Goal: Task Accomplishment & Management: Manage account settings

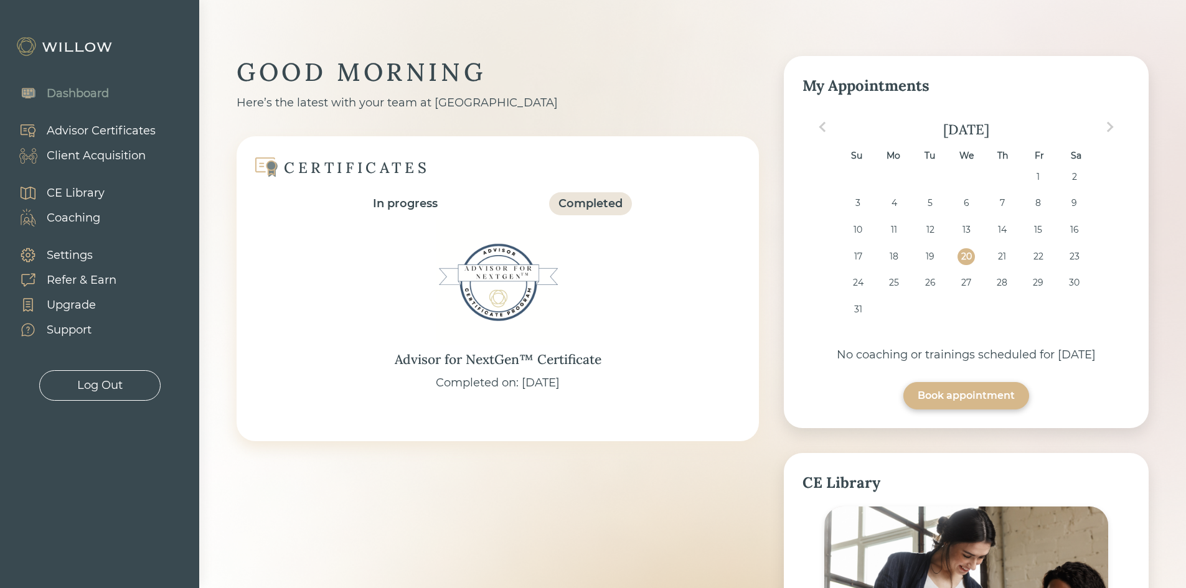
click at [59, 150] on div "Client Acquisition" at bounding box center [96, 155] width 99 height 17
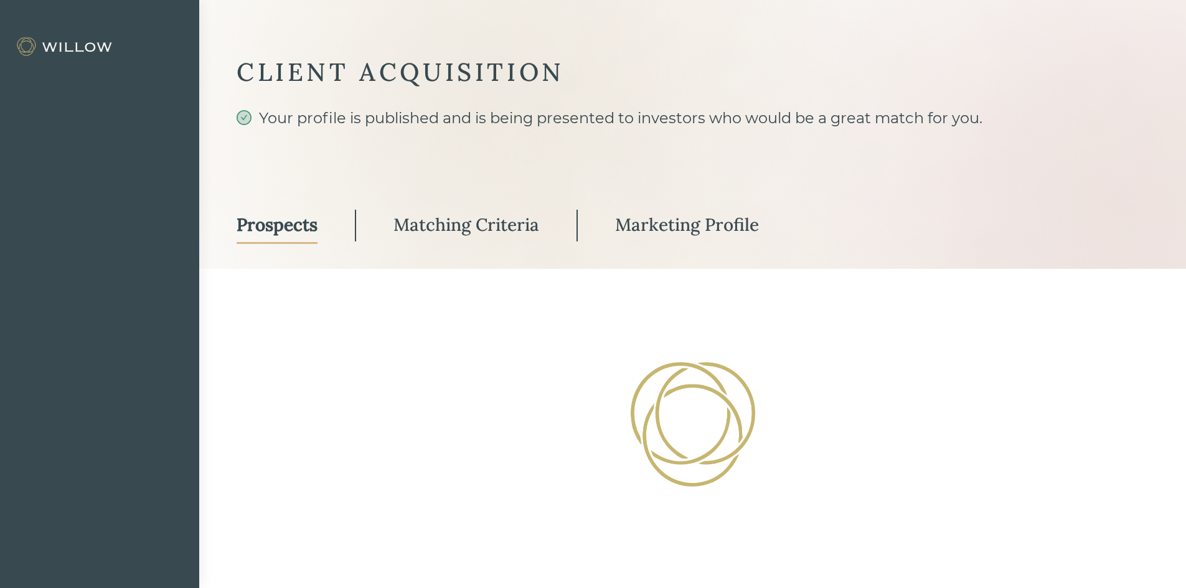
select select "3"
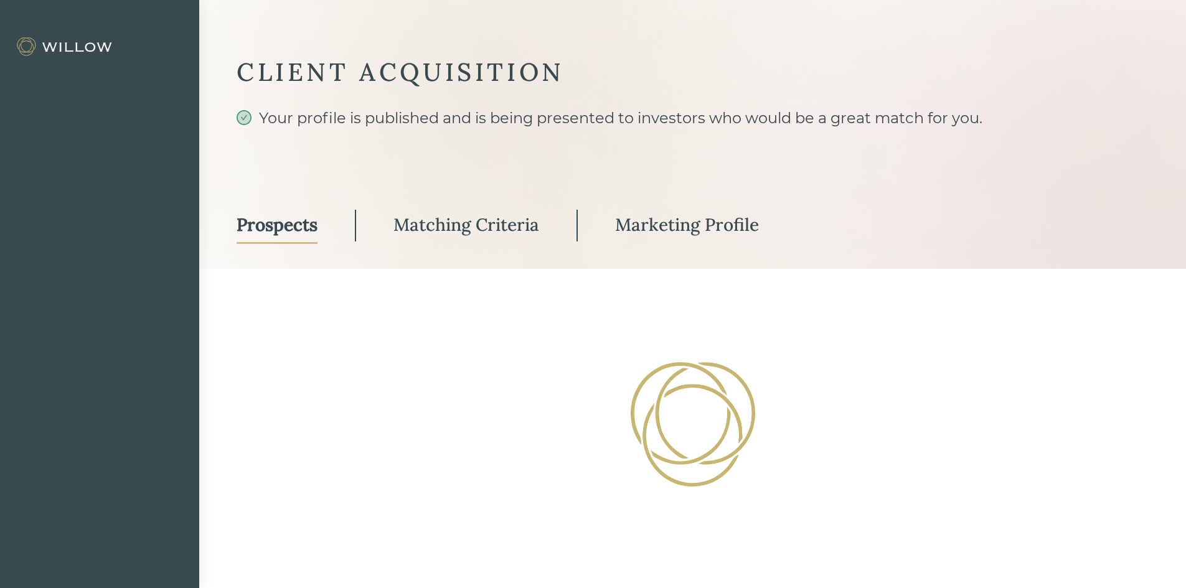
select select "3"
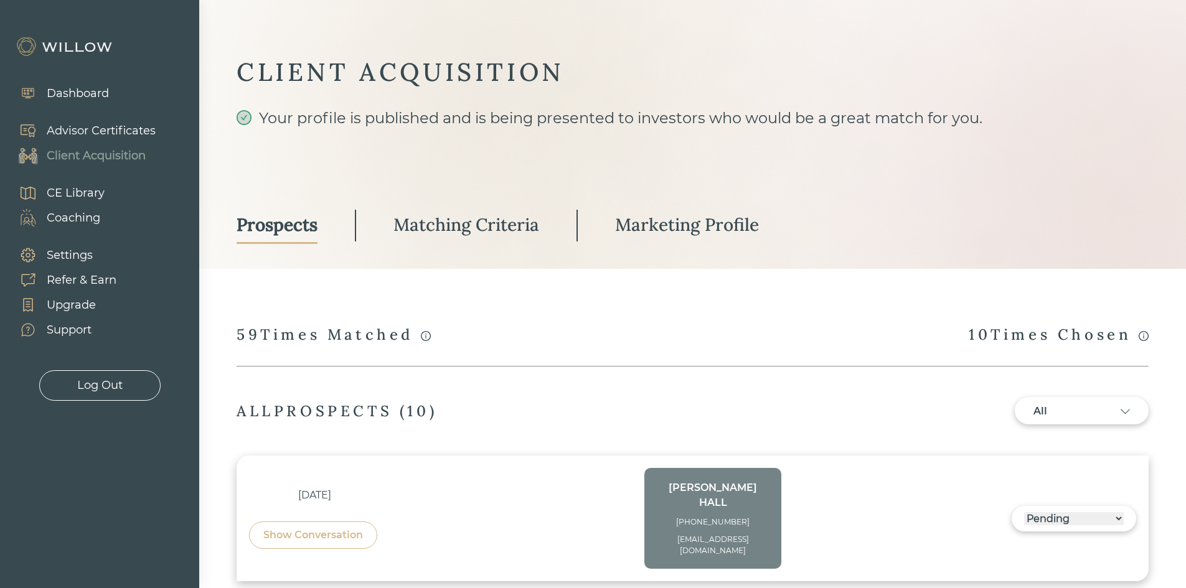
click at [678, 228] on div "Marketing Profile" at bounding box center [687, 224] width 144 height 22
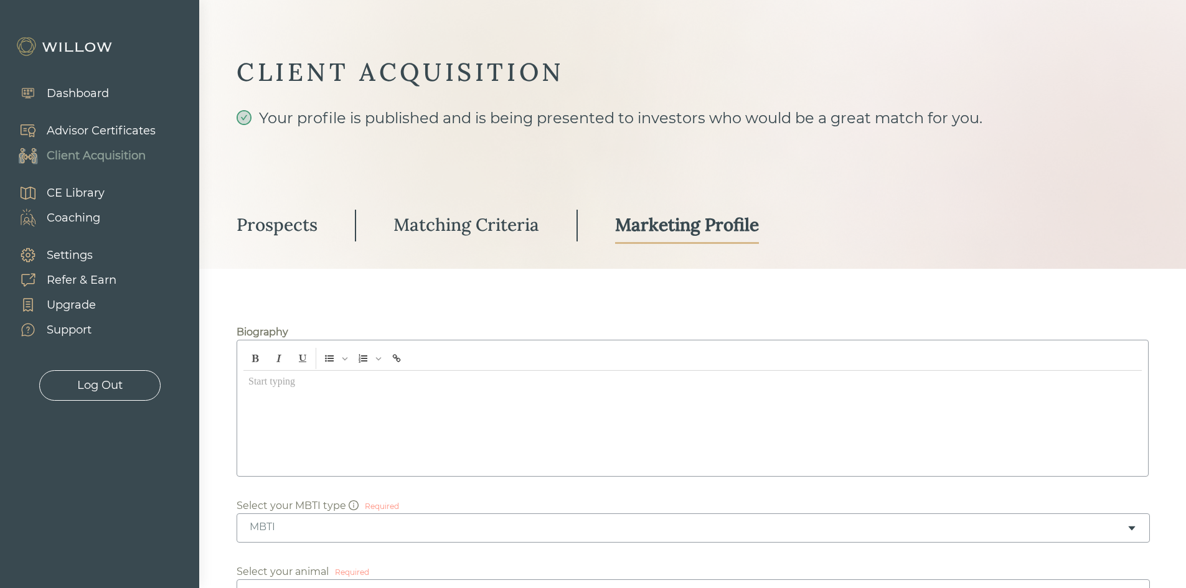
type input "Legacy Financial Strategies"
type input "[STREET_ADDRESS]"
type input "7750383"
type input "283553"
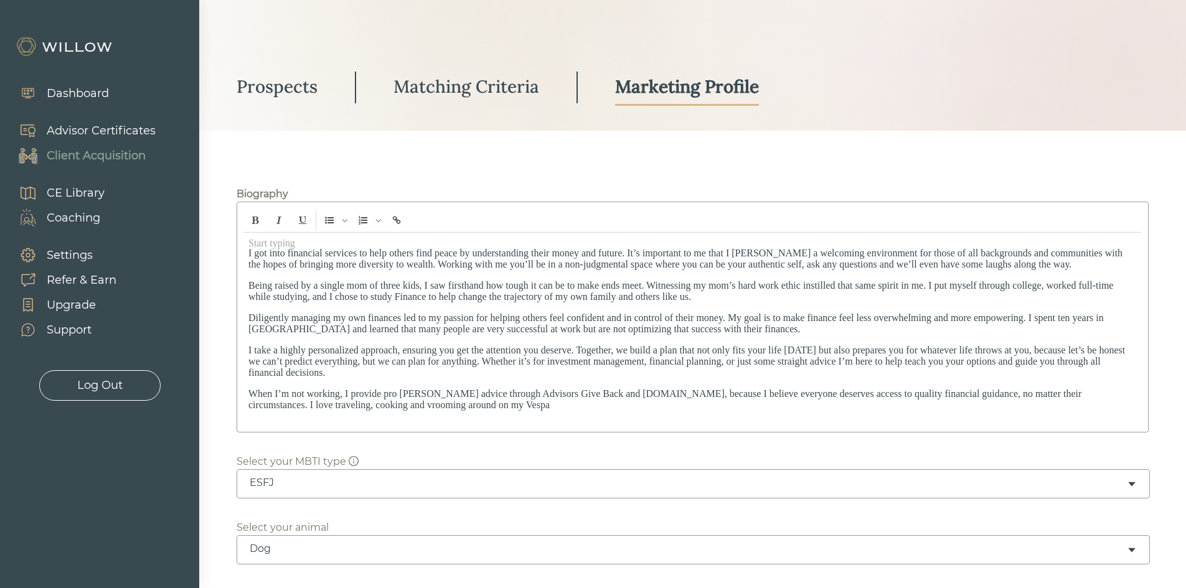
scroll to position [187, 0]
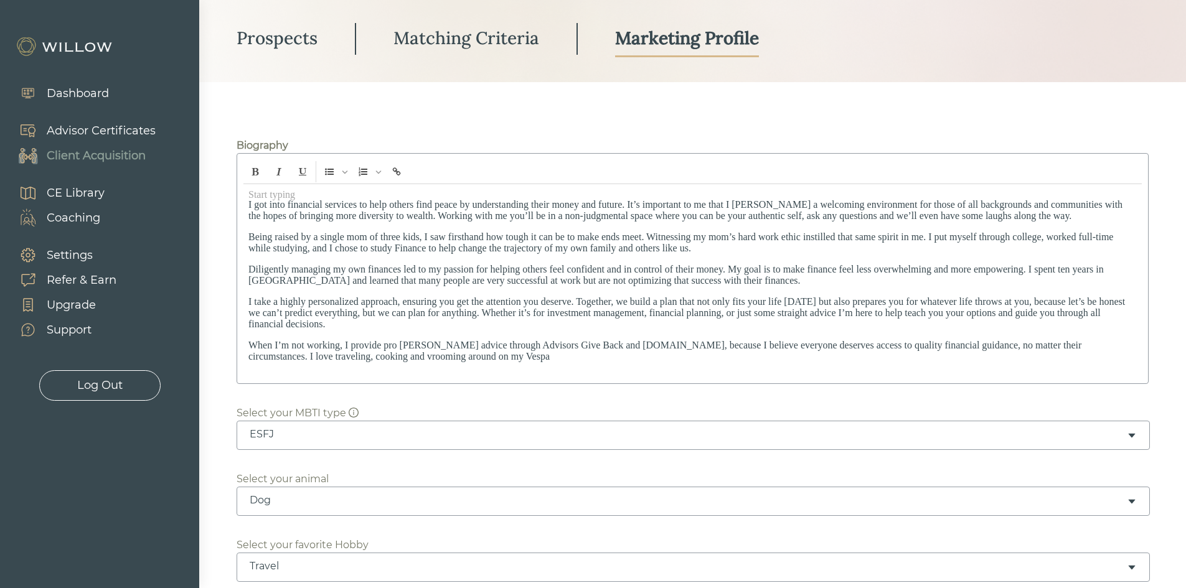
click at [554, 273] on p "Diligently managing my own finances led to my passion for helping others feel c…" at bounding box center [692, 275] width 888 height 22
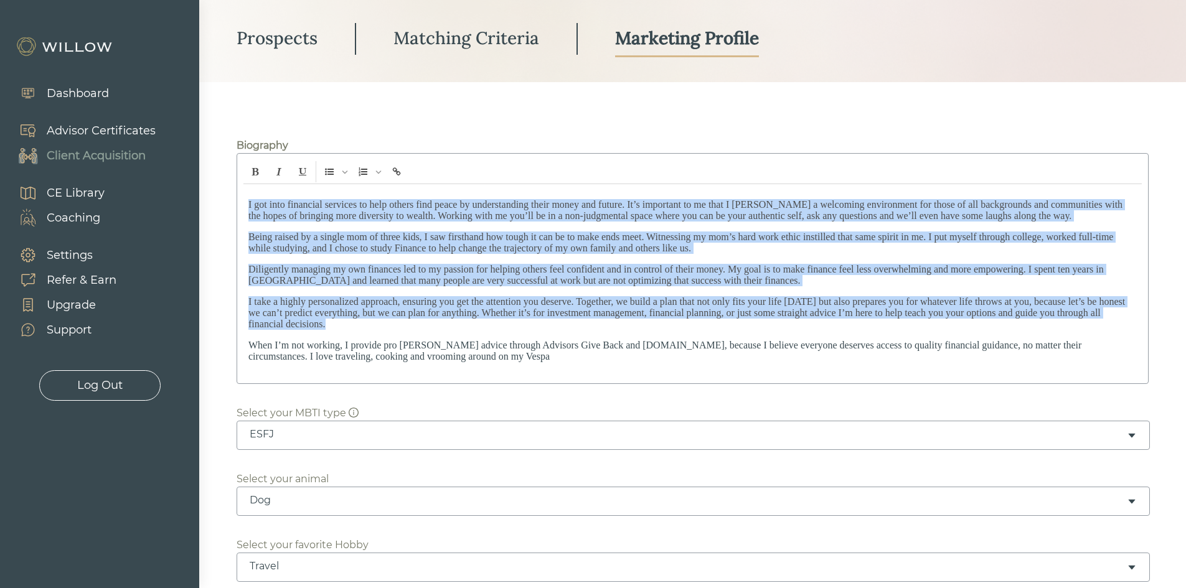
copy div "L ips dolo sitametco adipisci el sedd eiusmo temp incid ut laboreetdolor magna …"
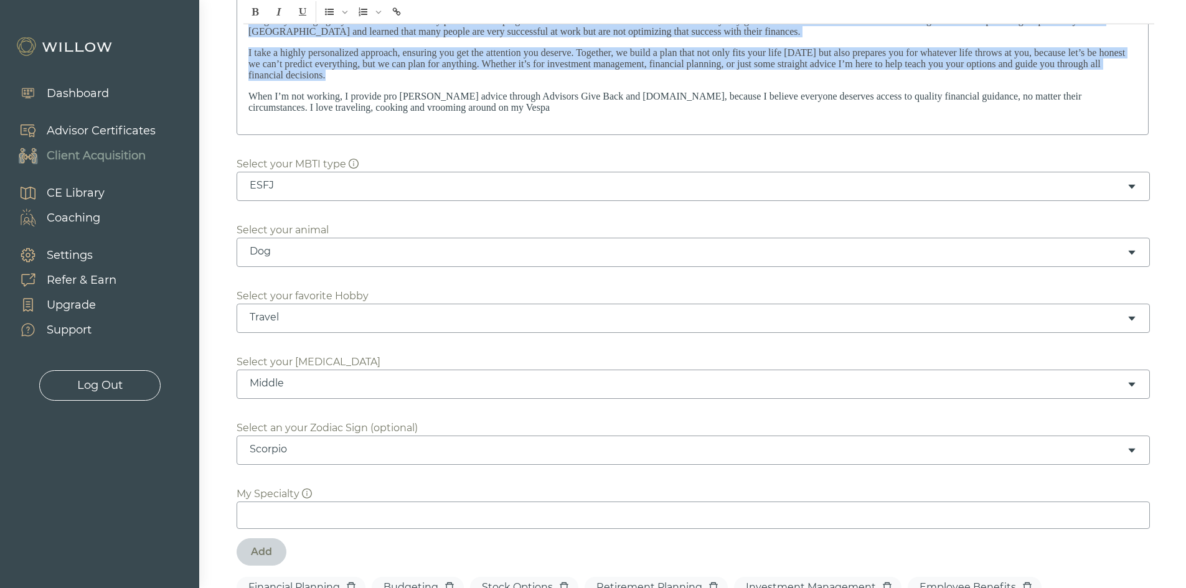
scroll to position [124, 0]
